Goal: Information Seeking & Learning: Find specific fact

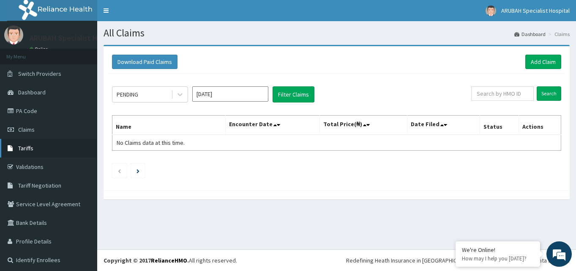
click at [30, 151] on span "Tariffs" at bounding box center [25, 148] width 15 height 8
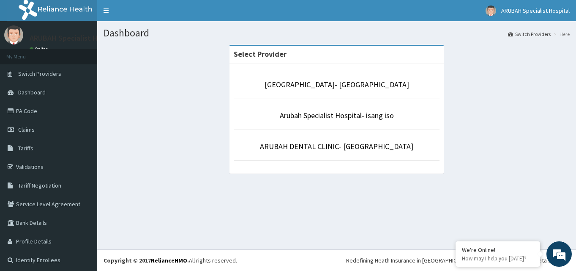
click at [330, 121] on li "Arubah Specialist Hospital- isang iso" at bounding box center [337, 114] width 206 height 31
click at [331, 118] on link "Arubah Specialist Hospital- isang iso" at bounding box center [337, 115] width 114 height 10
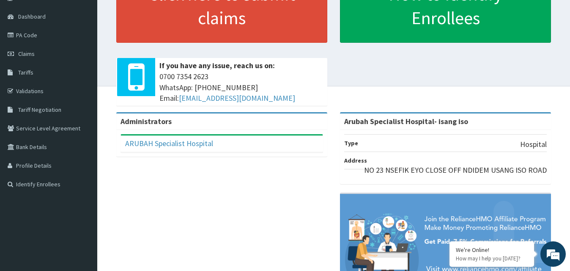
scroll to position [3, 0]
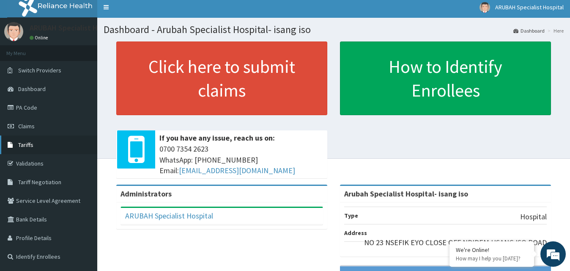
click at [37, 147] on link "Tariffs" at bounding box center [48, 144] width 97 height 19
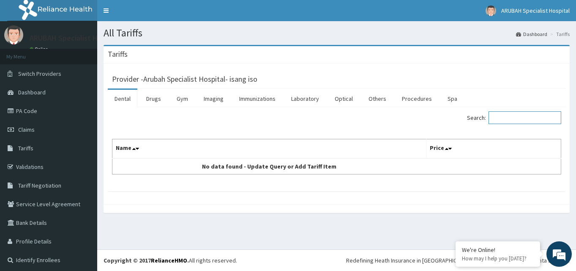
click at [511, 117] on input "Search:" at bounding box center [525, 117] width 73 height 13
click at [150, 98] on link "Drugs" at bounding box center [154, 99] width 28 height 18
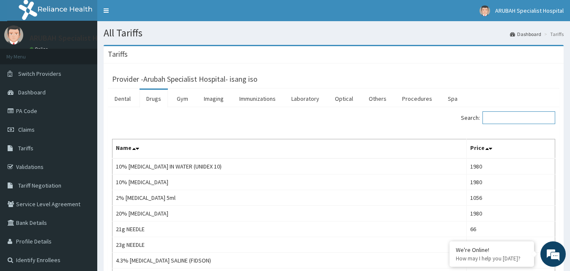
click at [500, 116] on input "Search:" at bounding box center [519, 117] width 73 height 13
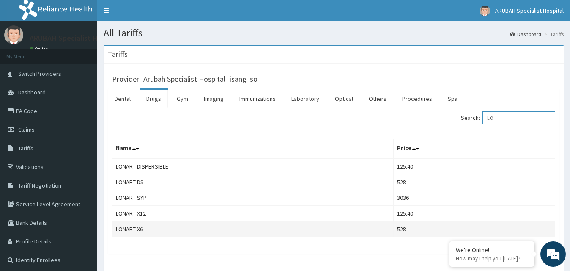
type input "L"
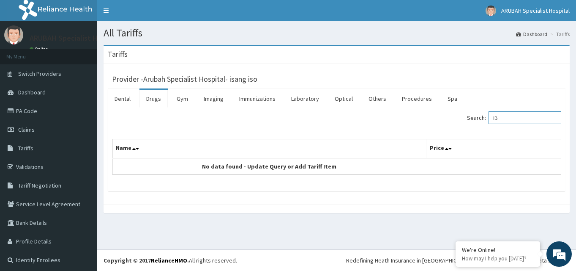
type input "I"
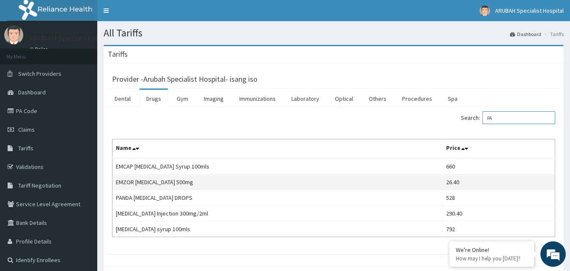
type input "P"
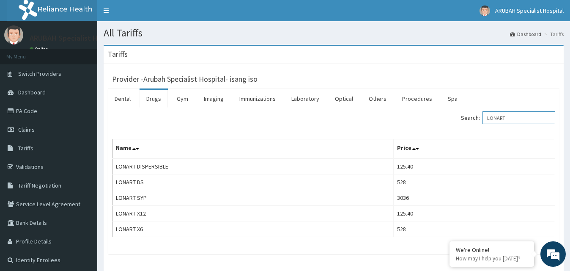
type input "LONART"
